Goal: Navigation & Orientation: Find specific page/section

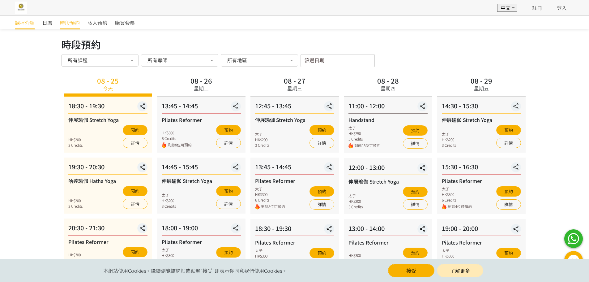
click at [18, 24] on span "課程介紹" at bounding box center [25, 22] width 20 height 7
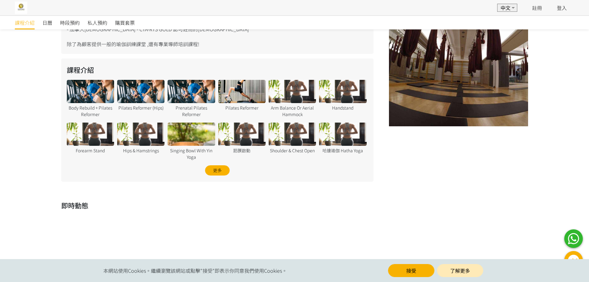
scroll to position [265, 0]
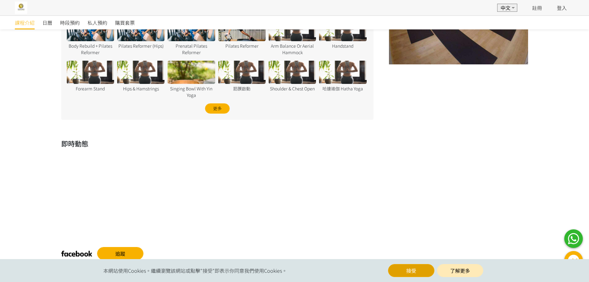
click at [404, 269] on button "接受" at bounding box center [411, 270] width 46 height 13
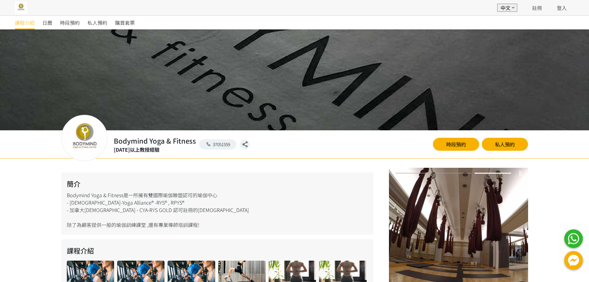
scroll to position [0, 0]
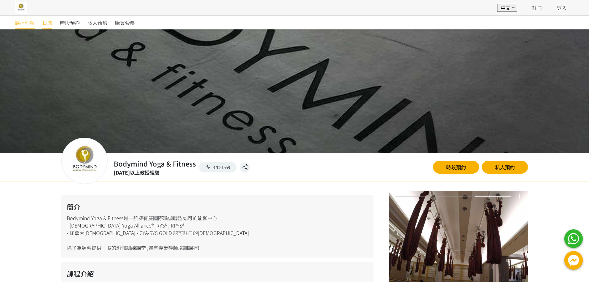
click at [50, 23] on span "日曆" at bounding box center [47, 22] width 10 height 7
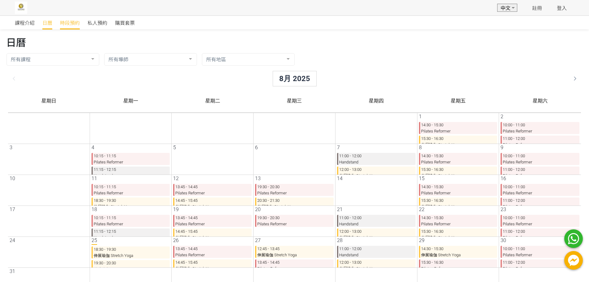
click at [68, 22] on span "時段預約" at bounding box center [70, 22] width 20 height 7
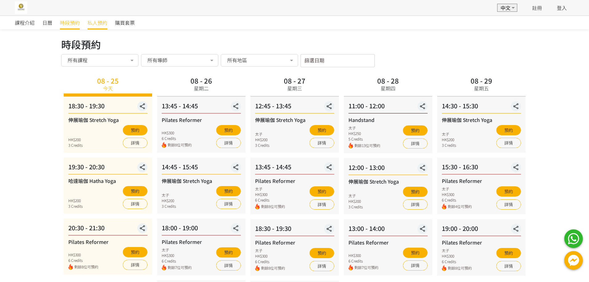
click at [96, 21] on span "私人預約" at bounding box center [97, 22] width 20 height 7
click at [19, 23] on span "課程介紹" at bounding box center [25, 22] width 20 height 7
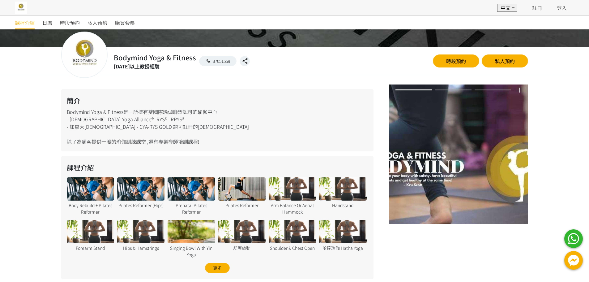
scroll to position [18, 0]
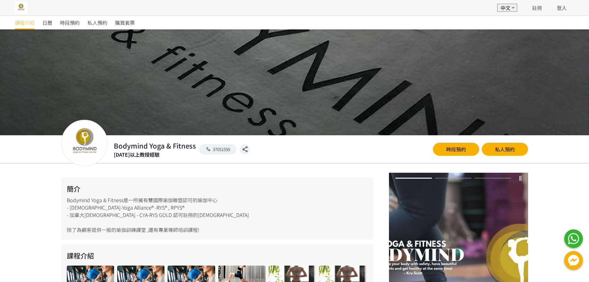
drag, startPoint x: 66, startPoint y: 201, endPoint x: 123, endPoint y: 200, distance: 56.6
click at [123, 200] on div "簡介 Bodymind Yoga & Fitness是一所擁有雙國際瑜伽聯盟認可的瑜伽中心 - 美國瑜伽聯盟-Yoga Alliance® -RYS® , R…" at bounding box center [217, 208] width 312 height 62
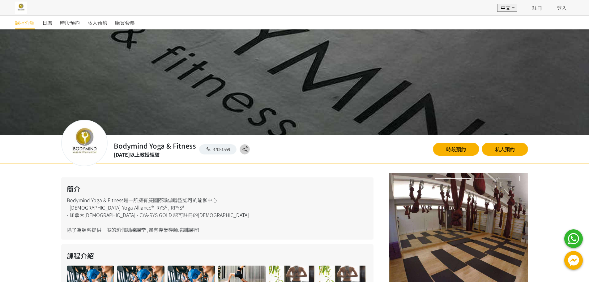
click at [245, 147] on icon "button" at bounding box center [245, 149] width 10 height 7
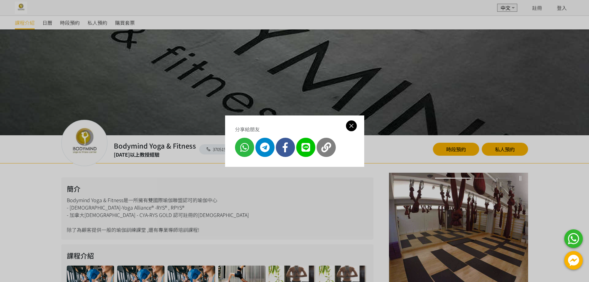
click at [355, 124] on icon at bounding box center [351, 126] width 11 height 8
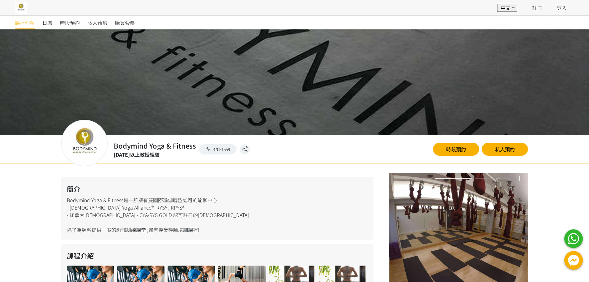
click at [243, 206] on div "簡介 Bodymind Yoga & Fitness是一所擁有雙國際瑜伽聯盟認可的瑜伽中心 - 美國瑜伽聯盟-Yoga Alliance® -RYS® , R…" at bounding box center [217, 208] width 312 height 62
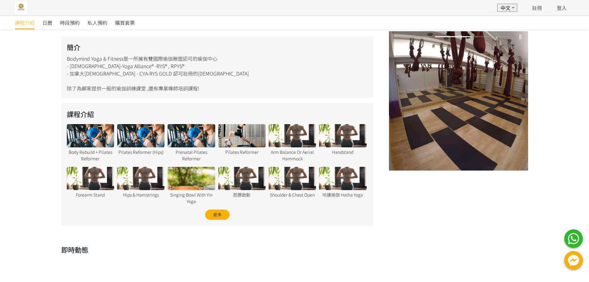
scroll to position [203, 0]
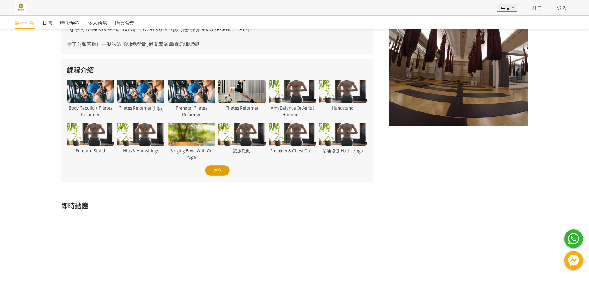
click at [217, 172] on div "更多" at bounding box center [217, 170] width 25 height 10
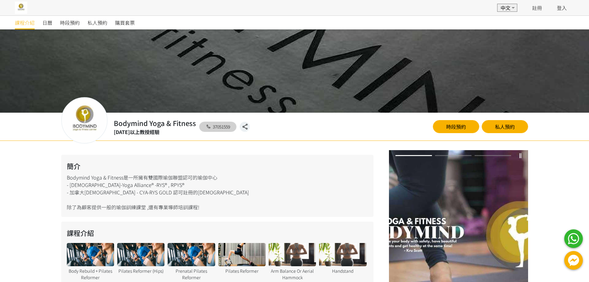
scroll to position [0, 0]
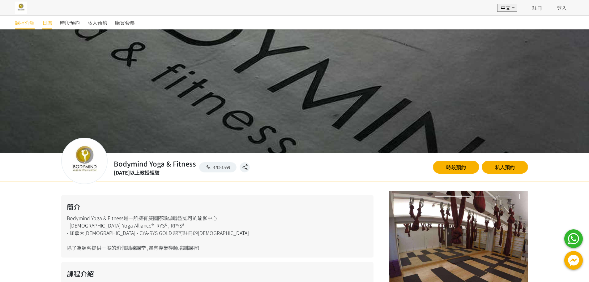
click at [48, 22] on span "日曆" at bounding box center [47, 22] width 10 height 7
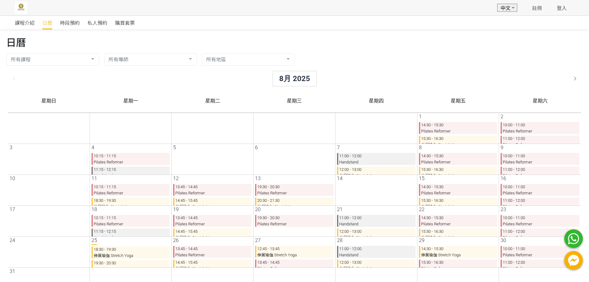
click at [68, 20] on span "時段預約" at bounding box center [70, 22] width 20 height 7
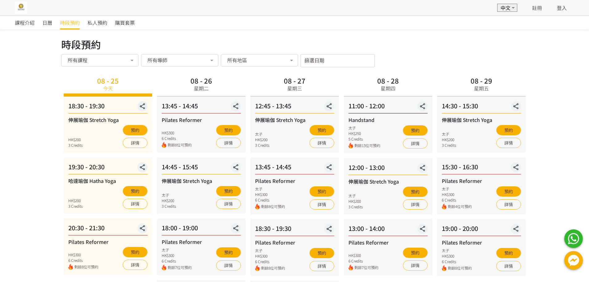
click at [128, 21] on span "購買套票" at bounding box center [125, 22] width 20 height 7
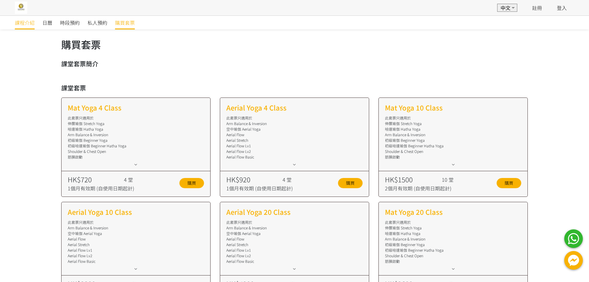
click at [26, 21] on span "課程介紹" at bounding box center [25, 22] width 20 height 7
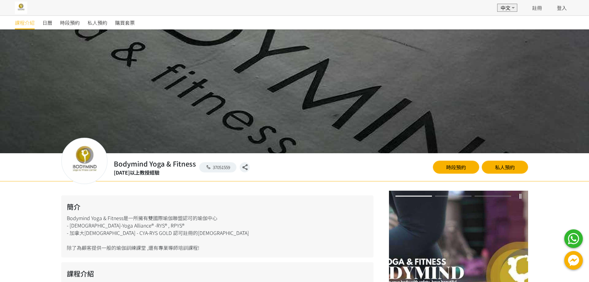
scroll to position [173, 0]
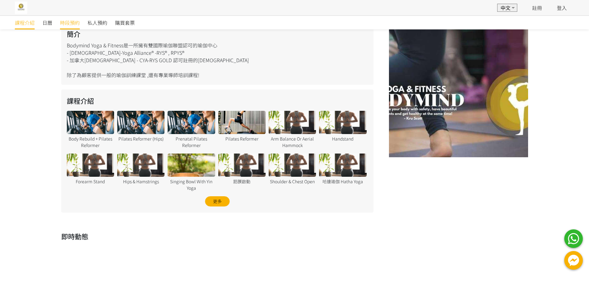
click at [72, 26] on link "時段預約" at bounding box center [70, 23] width 20 height 14
